Goal: Navigation & Orientation: Find specific page/section

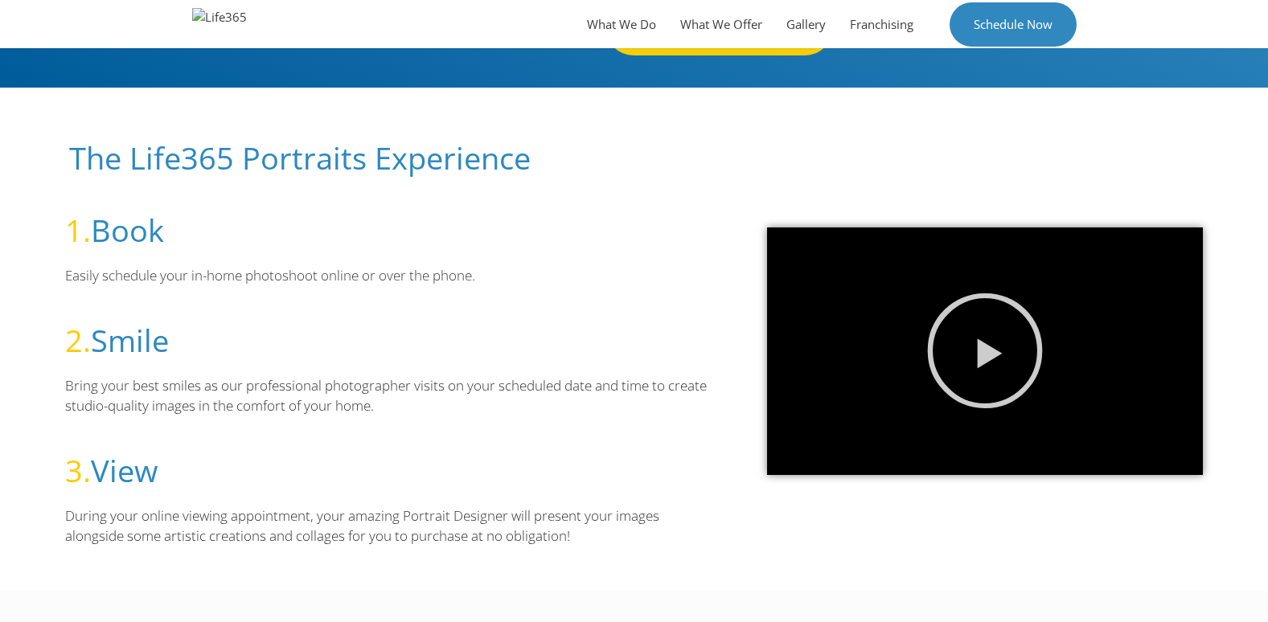
scroll to position [241, 0]
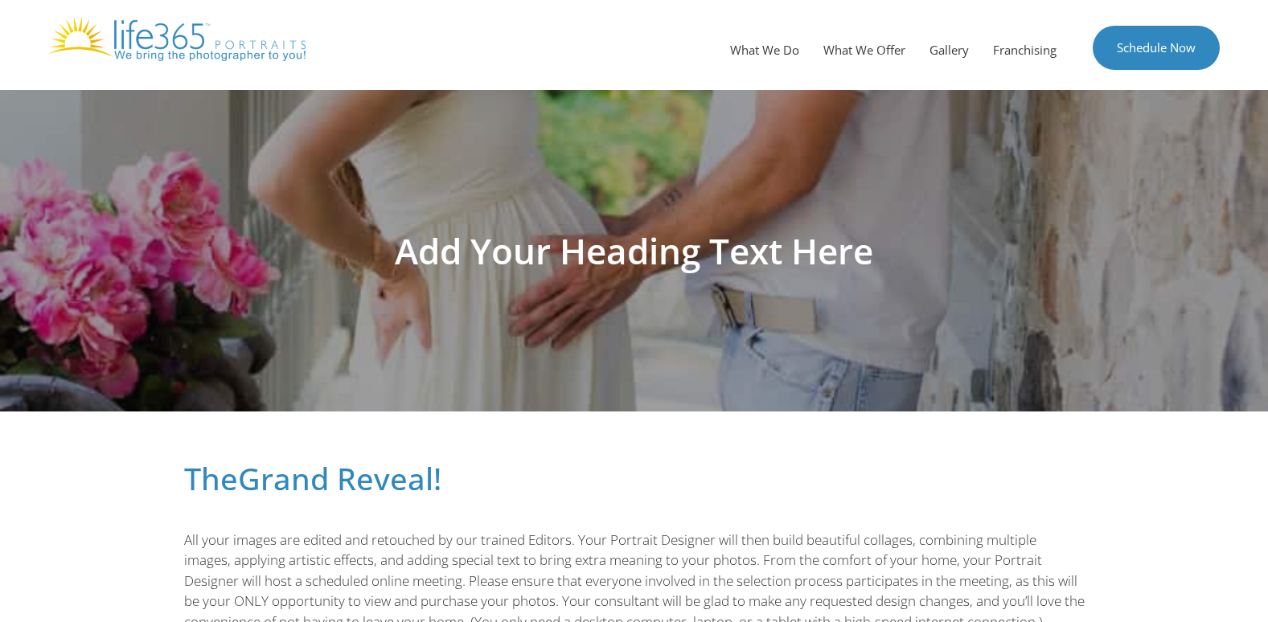
click at [285, 74] on div "Menu What We Do What We Offer Gallery Franchising Schedule Now" at bounding box center [634, 45] width 1268 height 90
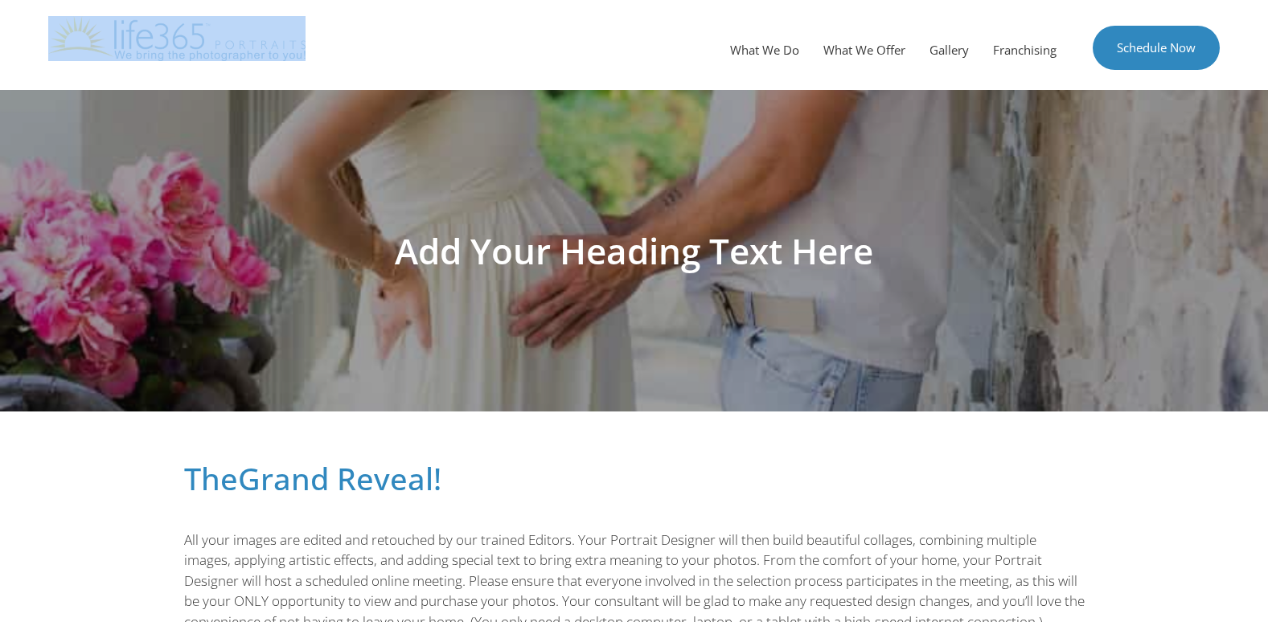
drag, startPoint x: 236, startPoint y: 61, endPoint x: 153, endPoint y: 46, distance: 84.2
click at [153, 46] on div "Menu What We Do What We Offer Gallery Franchising Schedule Now" at bounding box center [634, 45] width 1268 height 90
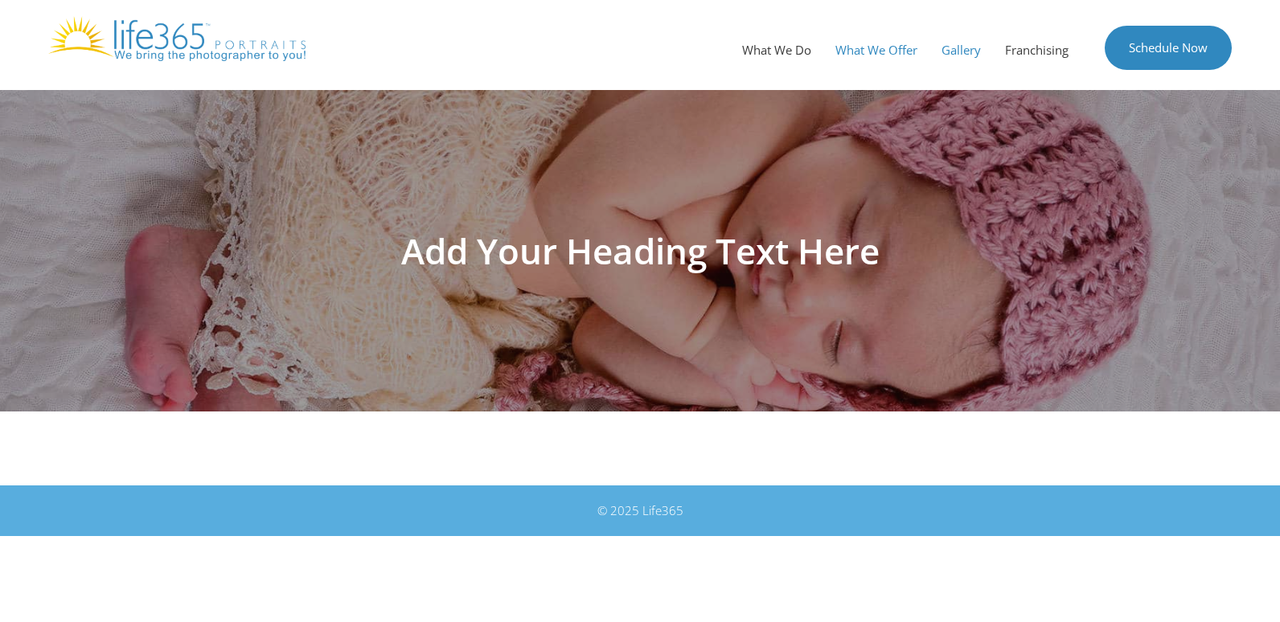
click at [879, 37] on link "What We Offer" at bounding box center [876, 50] width 106 height 48
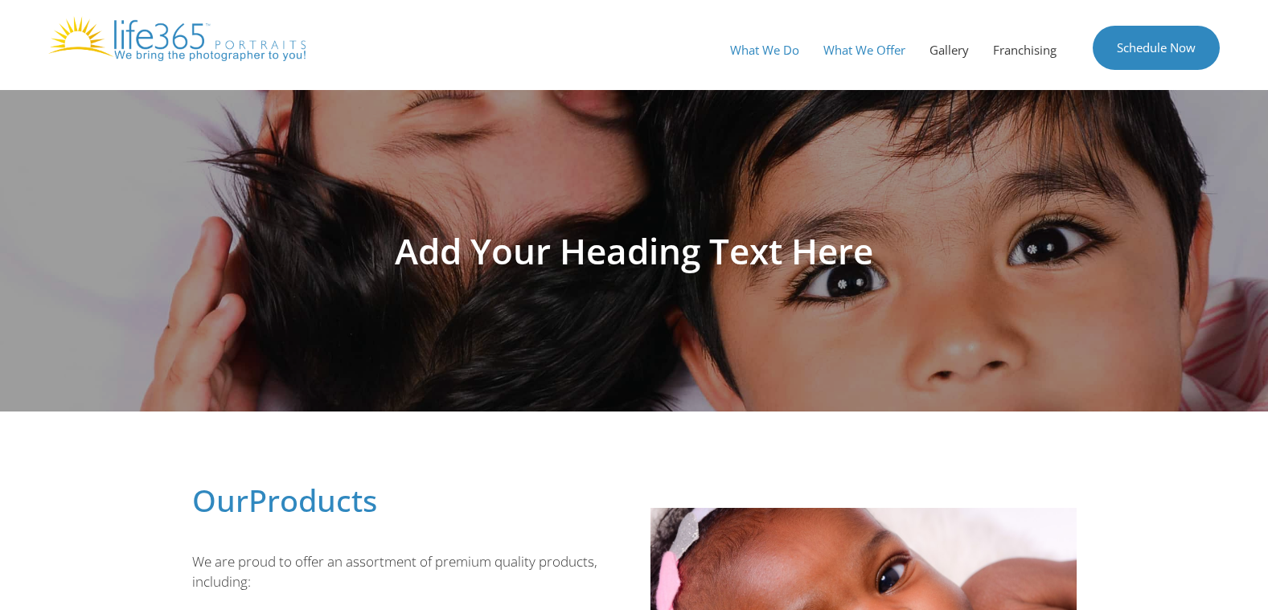
drag, startPoint x: 0, startPoint y: 0, endPoint x: 760, endPoint y: 45, distance: 761.8
click at [760, 45] on link "What We Do" at bounding box center [764, 50] width 93 height 48
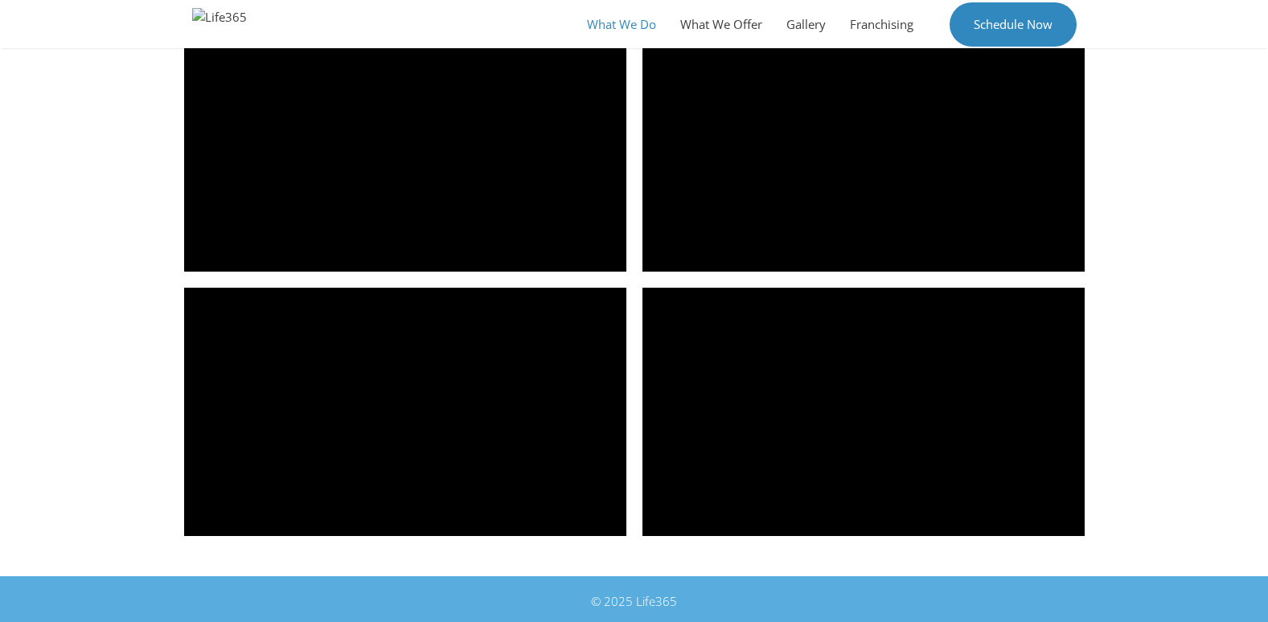
scroll to position [2271, 0]
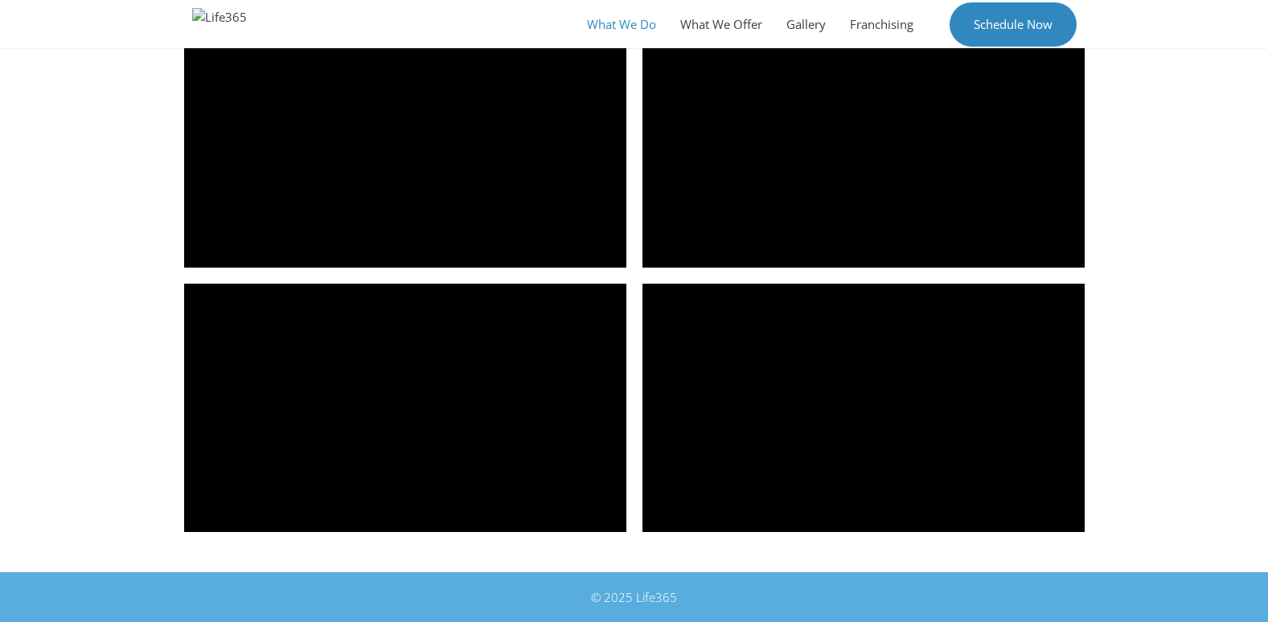
click at [654, 599] on div "© 2025 Life365" at bounding box center [634, 597] width 884 height 18
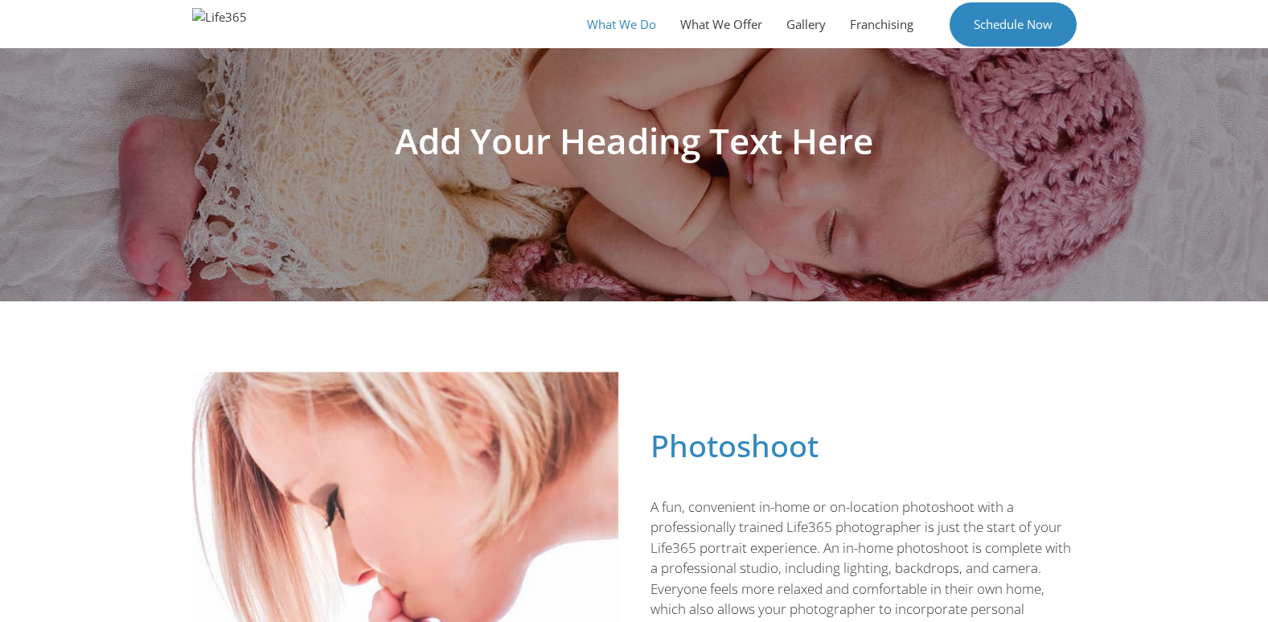
scroll to position [0, 0]
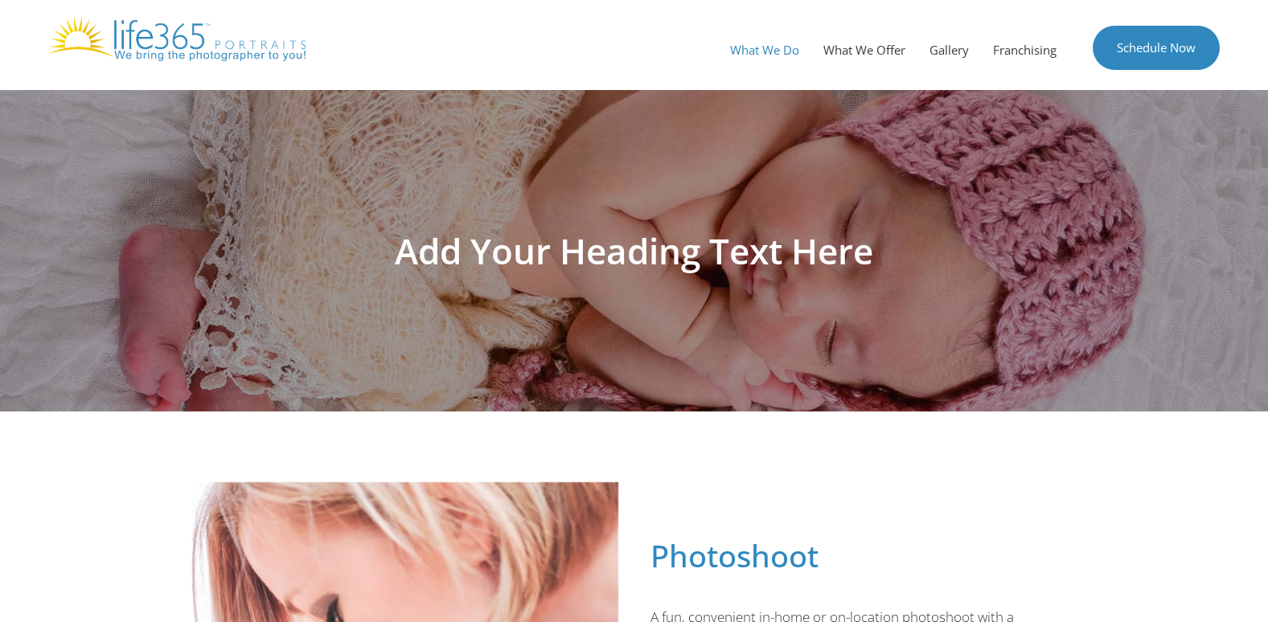
click at [118, 39] on img at bounding box center [176, 38] width 257 height 45
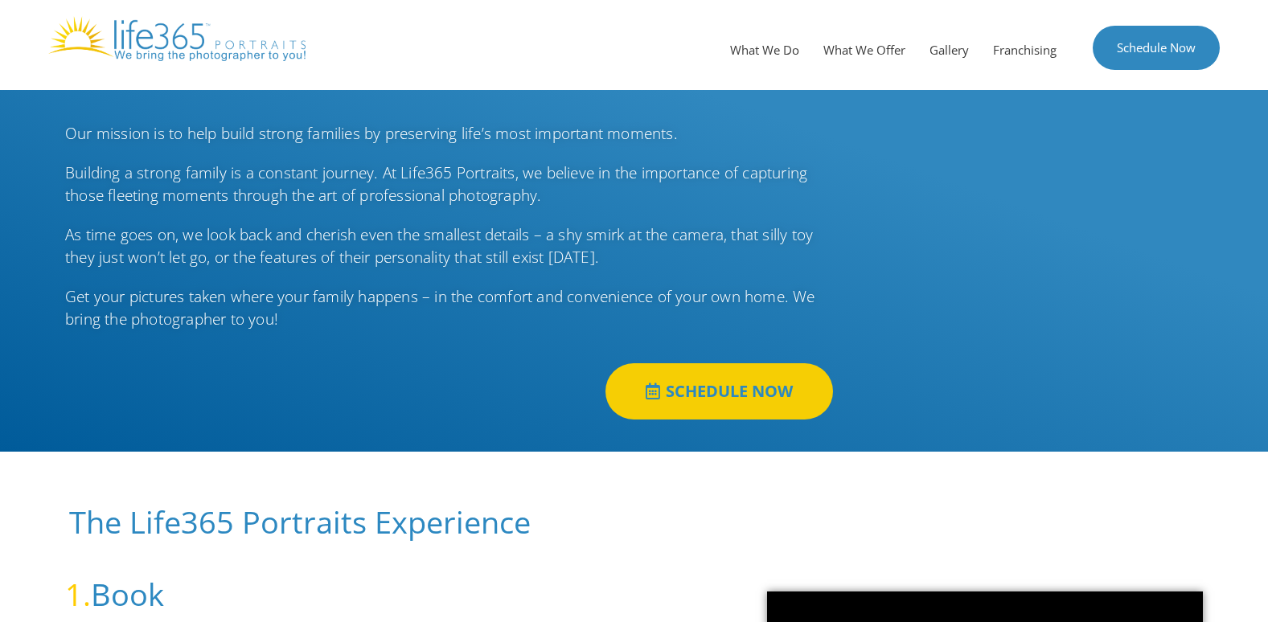
click at [178, 39] on img at bounding box center [176, 38] width 257 height 45
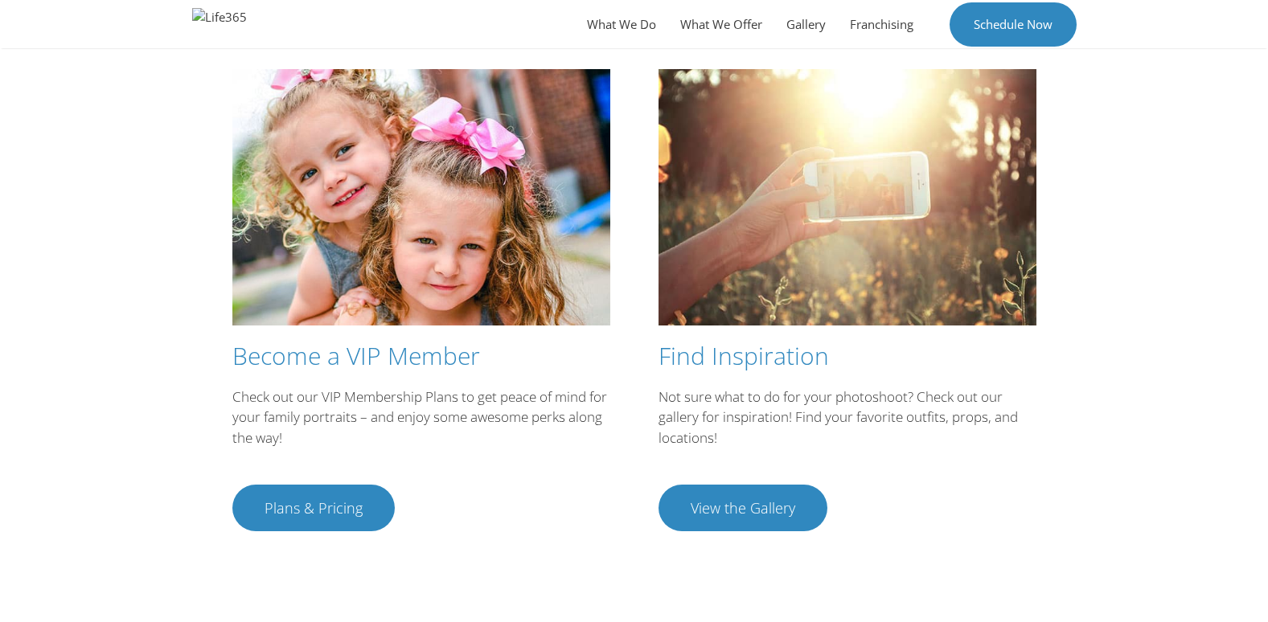
scroll to position [2752, 0]
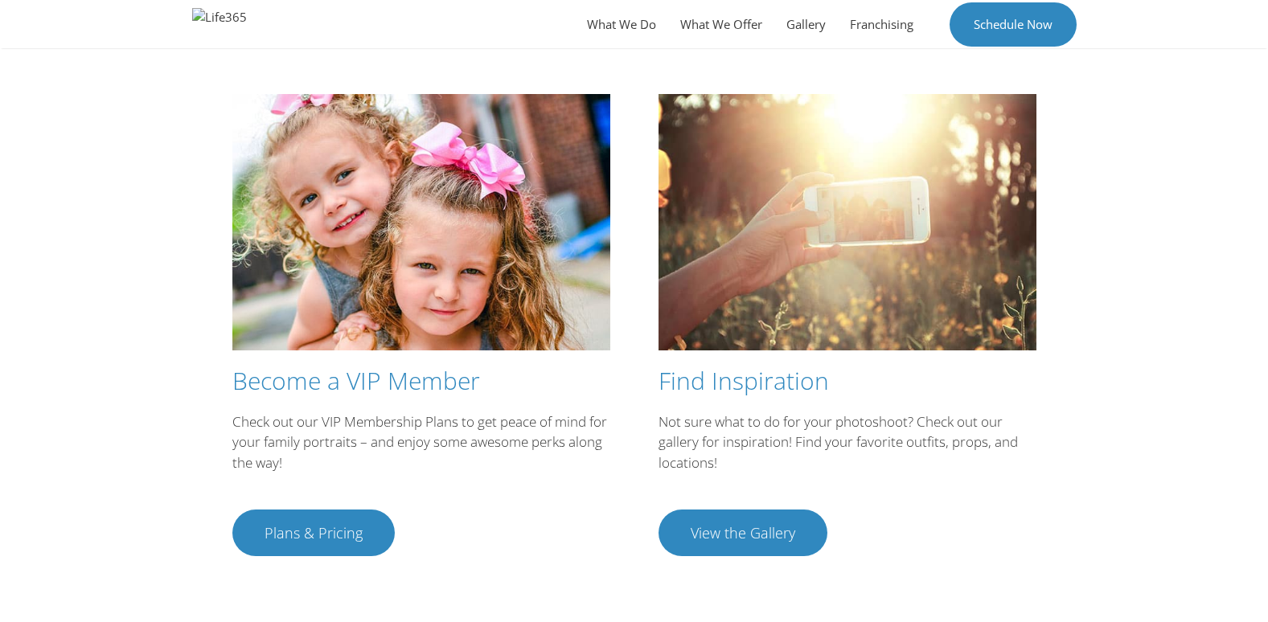
click at [785, 540] on span "View the Gallery" at bounding box center [742, 533] width 104 height 14
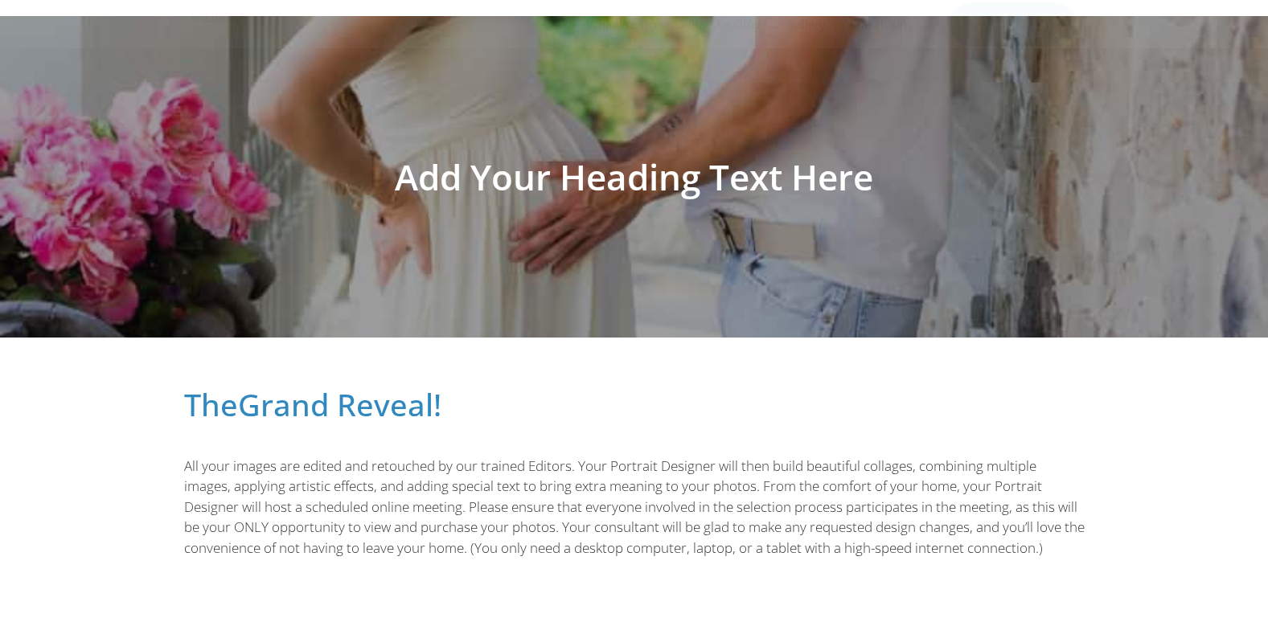
scroll to position [162, 0]
